Goal: Task Accomplishment & Management: Manage account settings

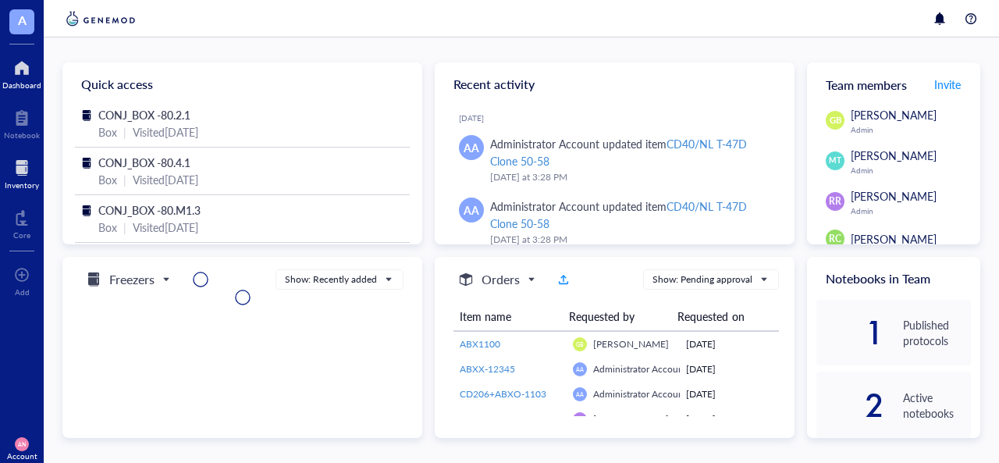
click at [1, 174] on div "Inventory" at bounding box center [22, 173] width 44 height 44
click at [14, 163] on div at bounding box center [22, 167] width 34 height 25
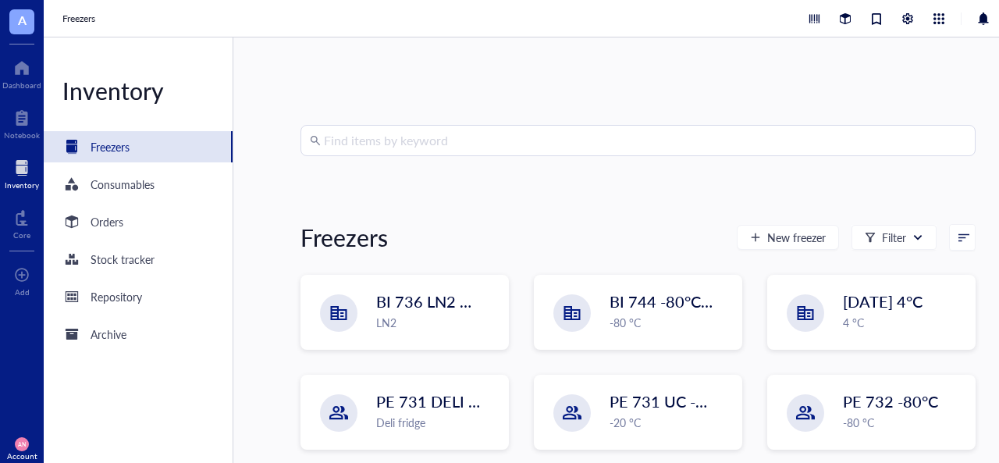
click at [389, 140] on input "search" at bounding box center [645, 141] width 642 height 30
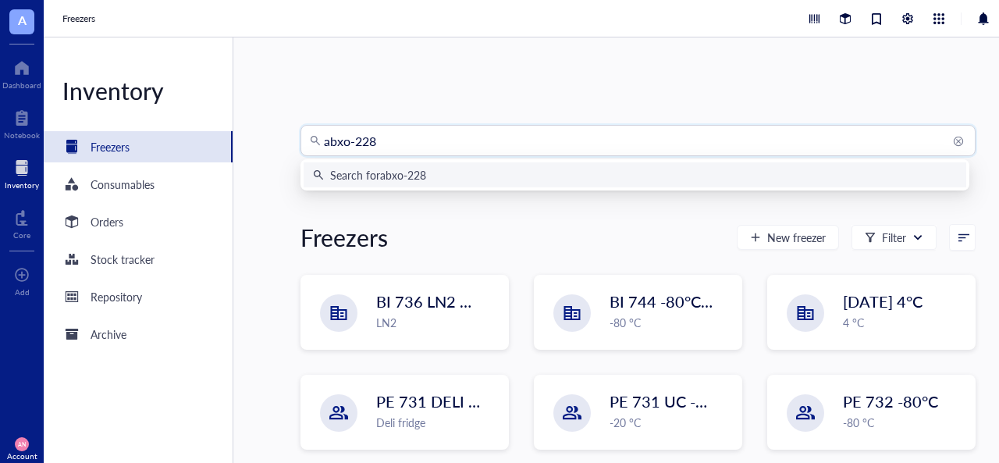
type input "abxo-2288"
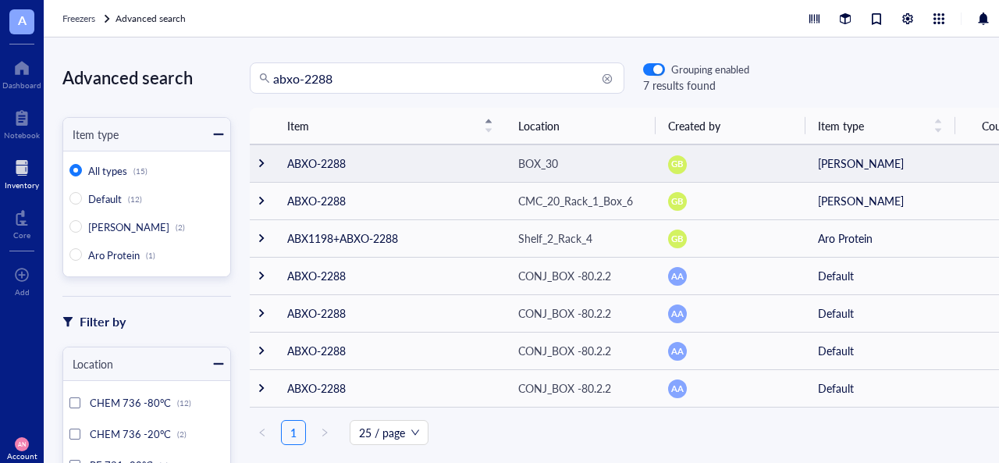
click at [254, 173] on td at bounding box center [262, 162] width 25 height 37
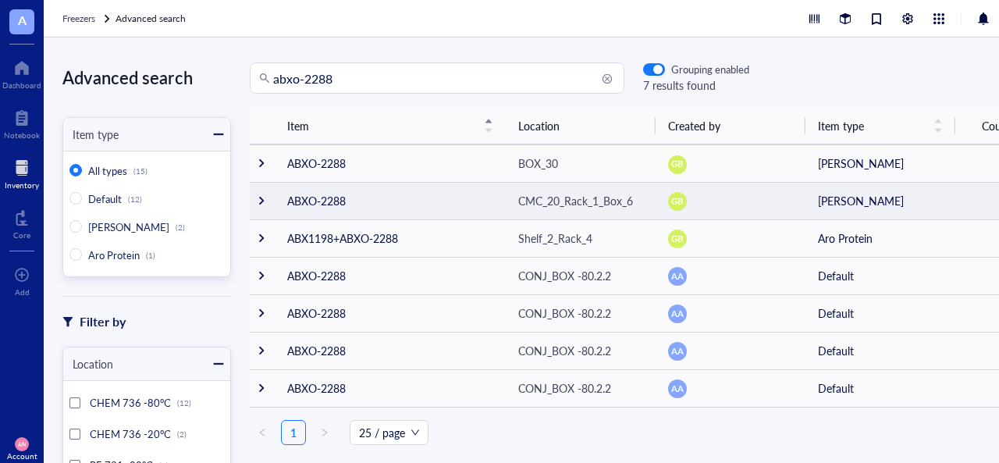
click at [366, 203] on td "ABXO-2288" at bounding box center [390, 200] width 231 height 37
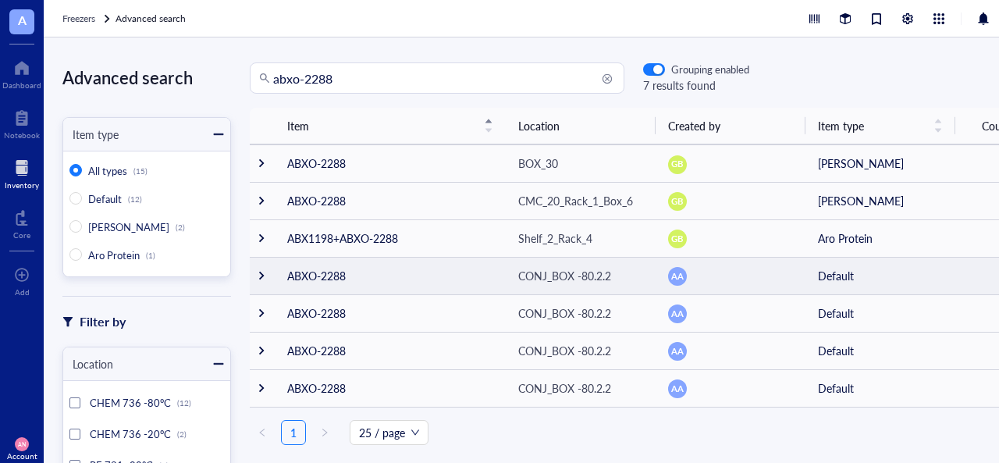
click at [264, 281] on td at bounding box center [262, 275] width 25 height 37
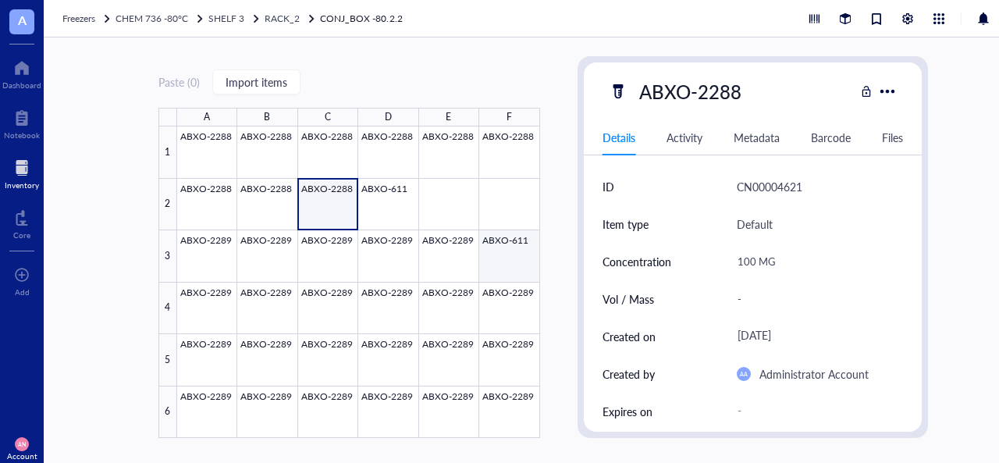
scroll to position [33, 0]
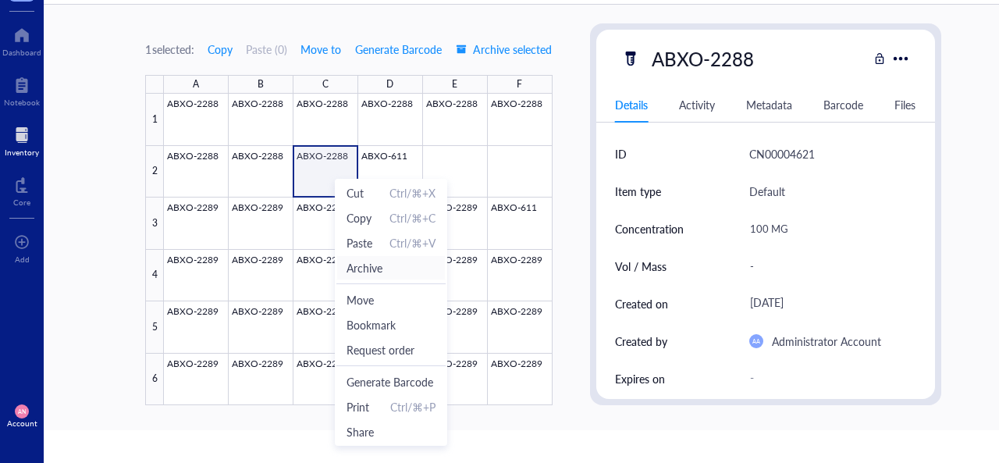
click at [376, 268] on span "Archive" at bounding box center [364, 267] width 36 height 17
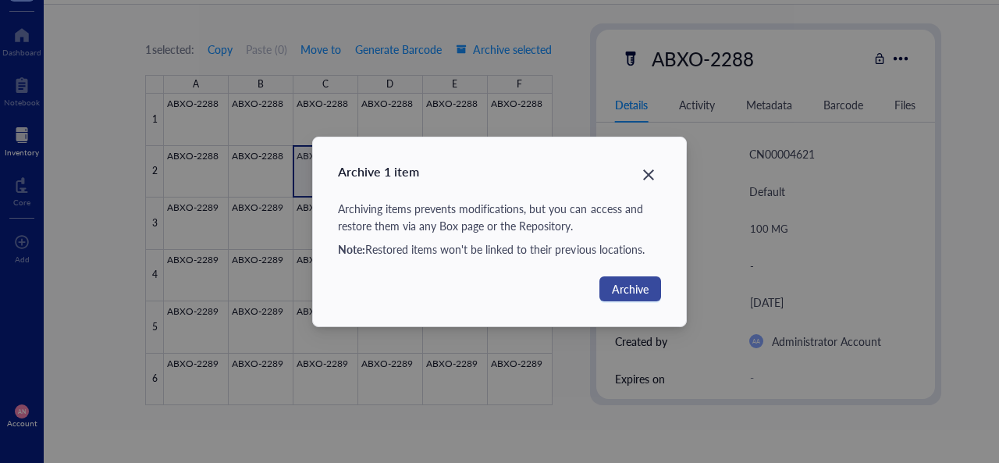
click at [616, 285] on span "Archive" at bounding box center [630, 288] width 37 height 17
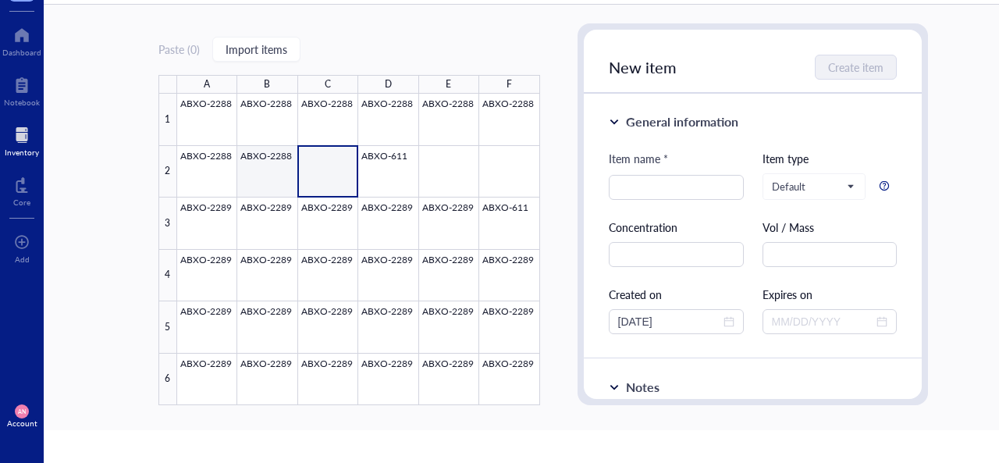
click at [261, 173] on div at bounding box center [358, 249] width 363 height 311
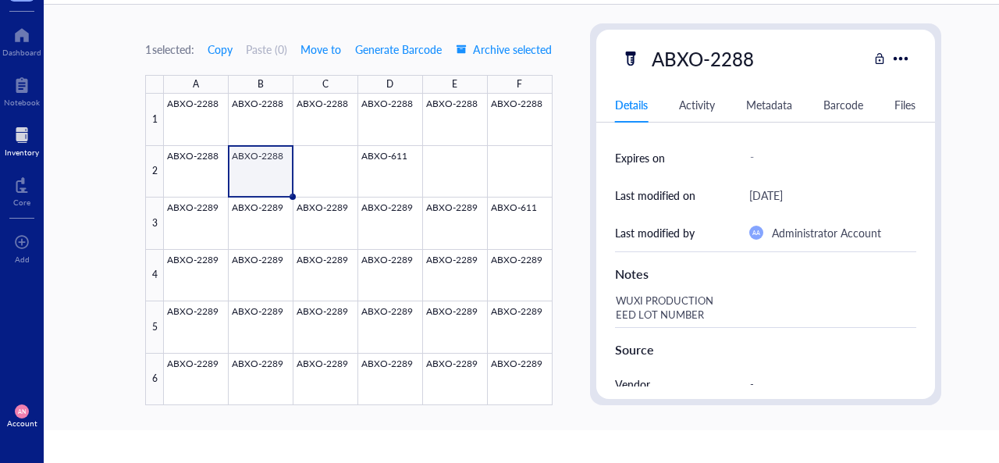
scroll to position [220, 0]
